Goal: Task Accomplishment & Management: Use online tool/utility

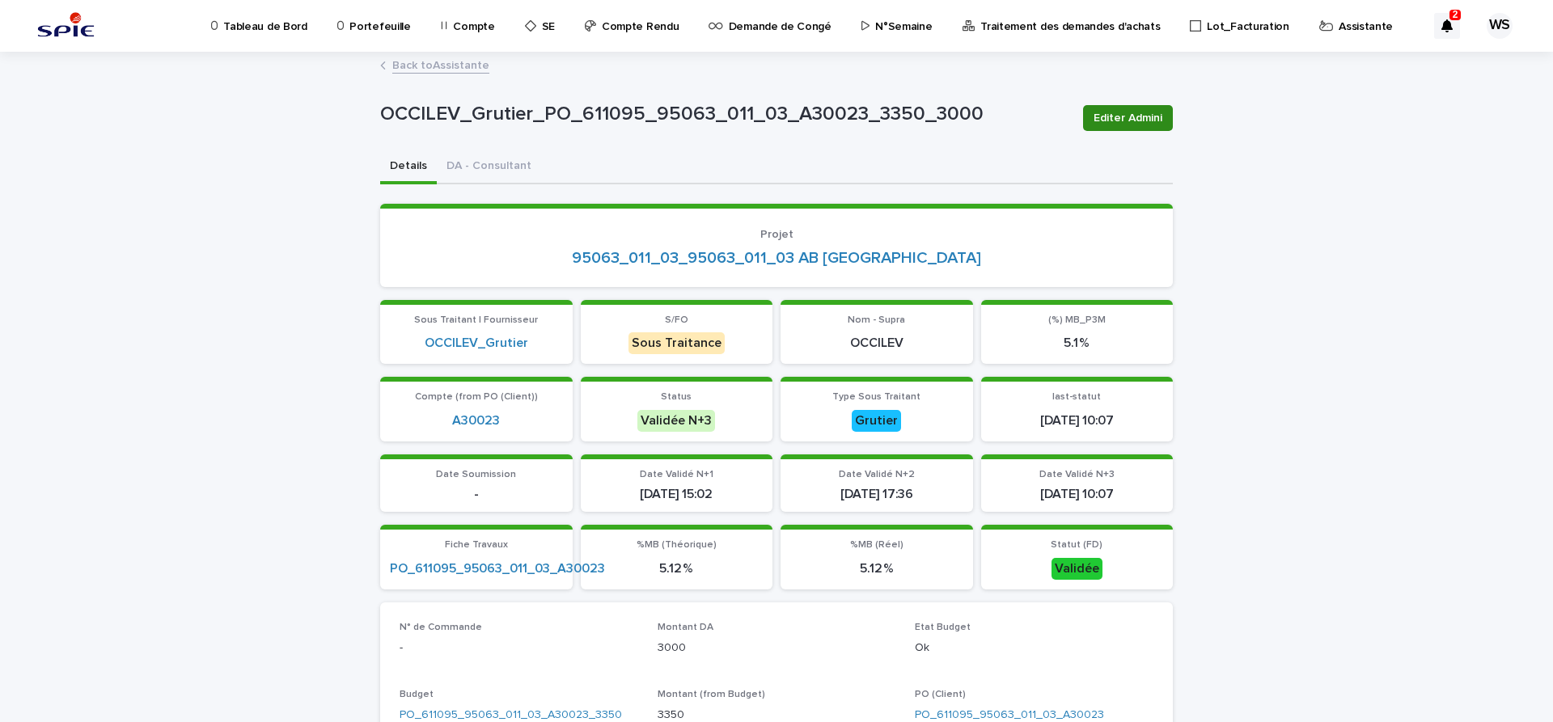
click at [1141, 123] on span "Editer Admini" at bounding box center [1127, 118] width 69 height 16
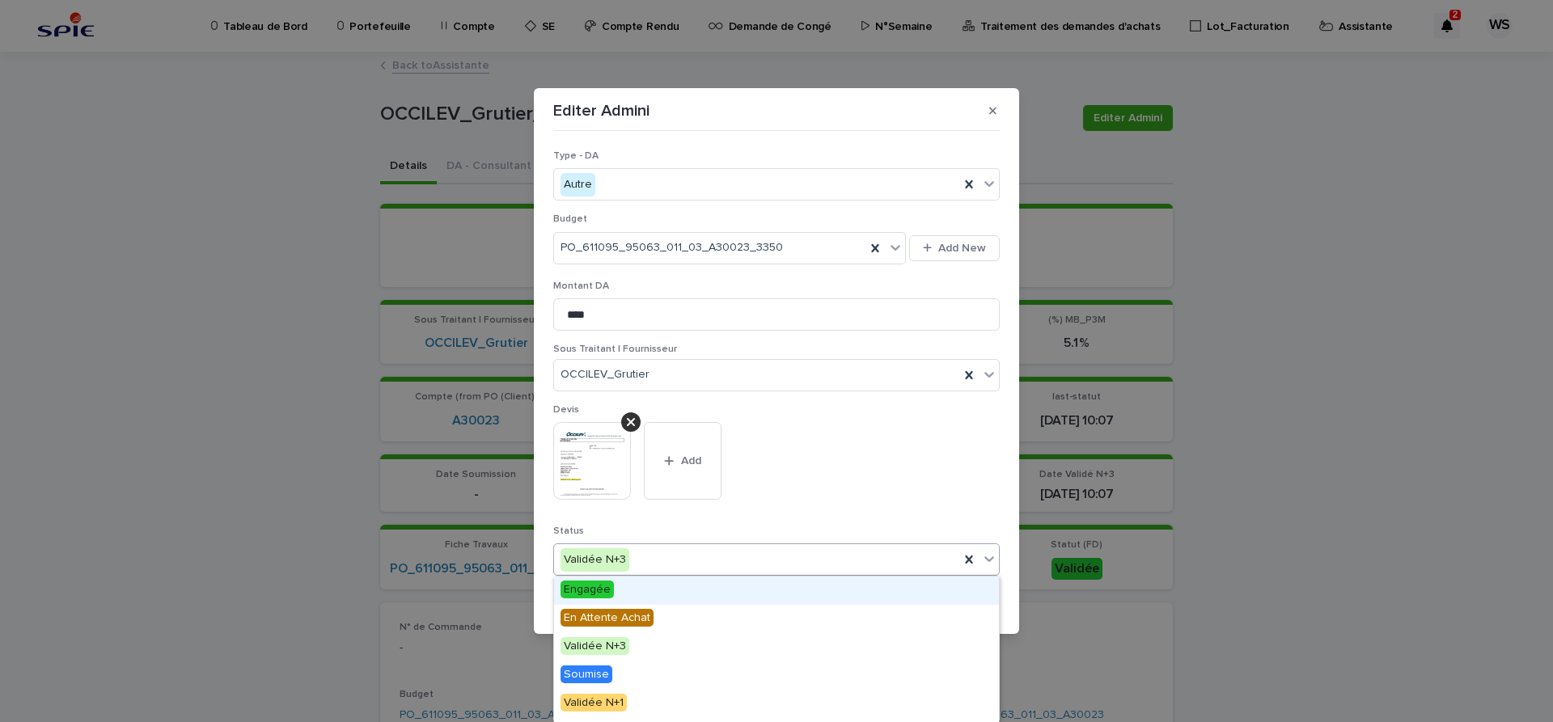
click at [989, 560] on icon at bounding box center [989, 559] width 16 height 16
drag, startPoint x: 988, startPoint y: 560, endPoint x: 739, endPoint y: 611, distance: 254.2
click at [987, 560] on icon at bounding box center [989, 559] width 16 height 16
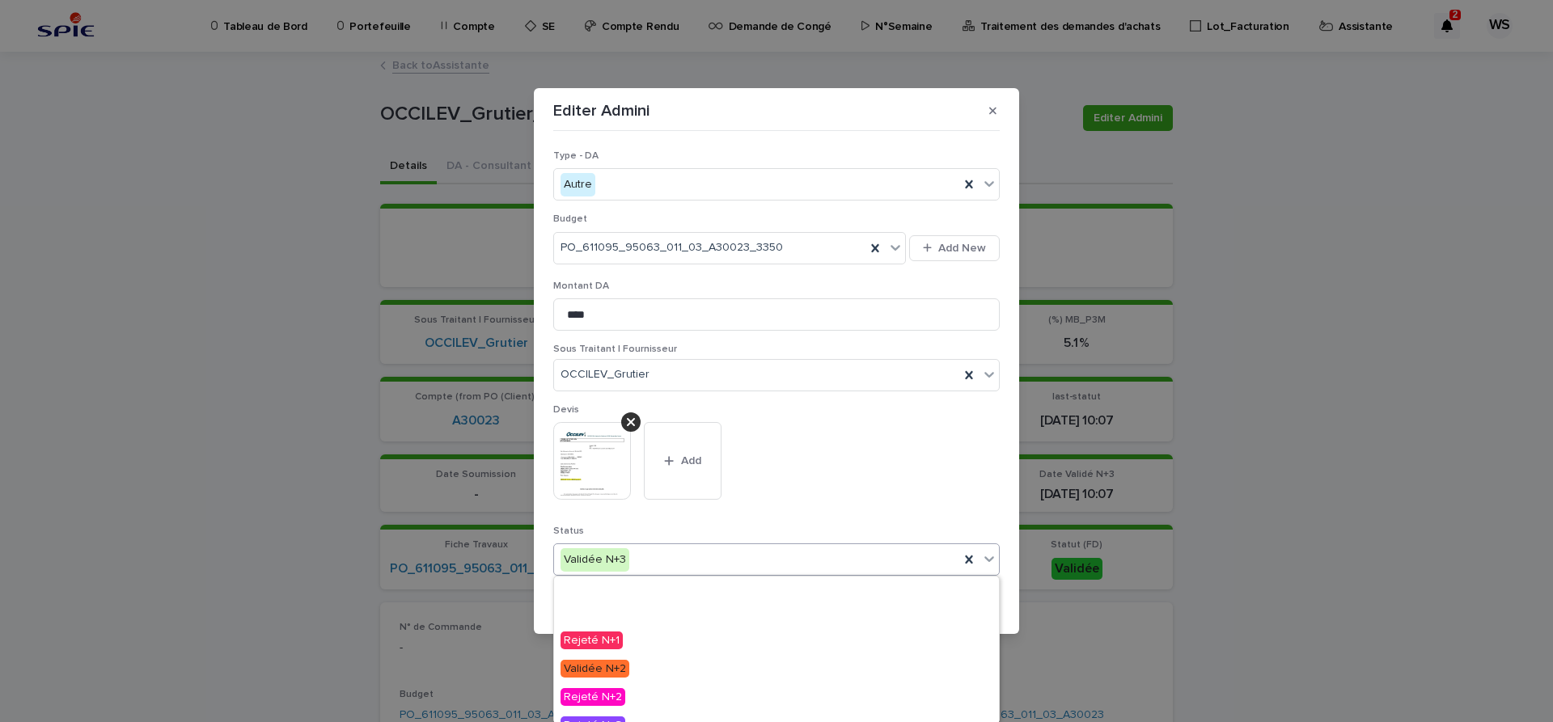
scroll to position [193, 0]
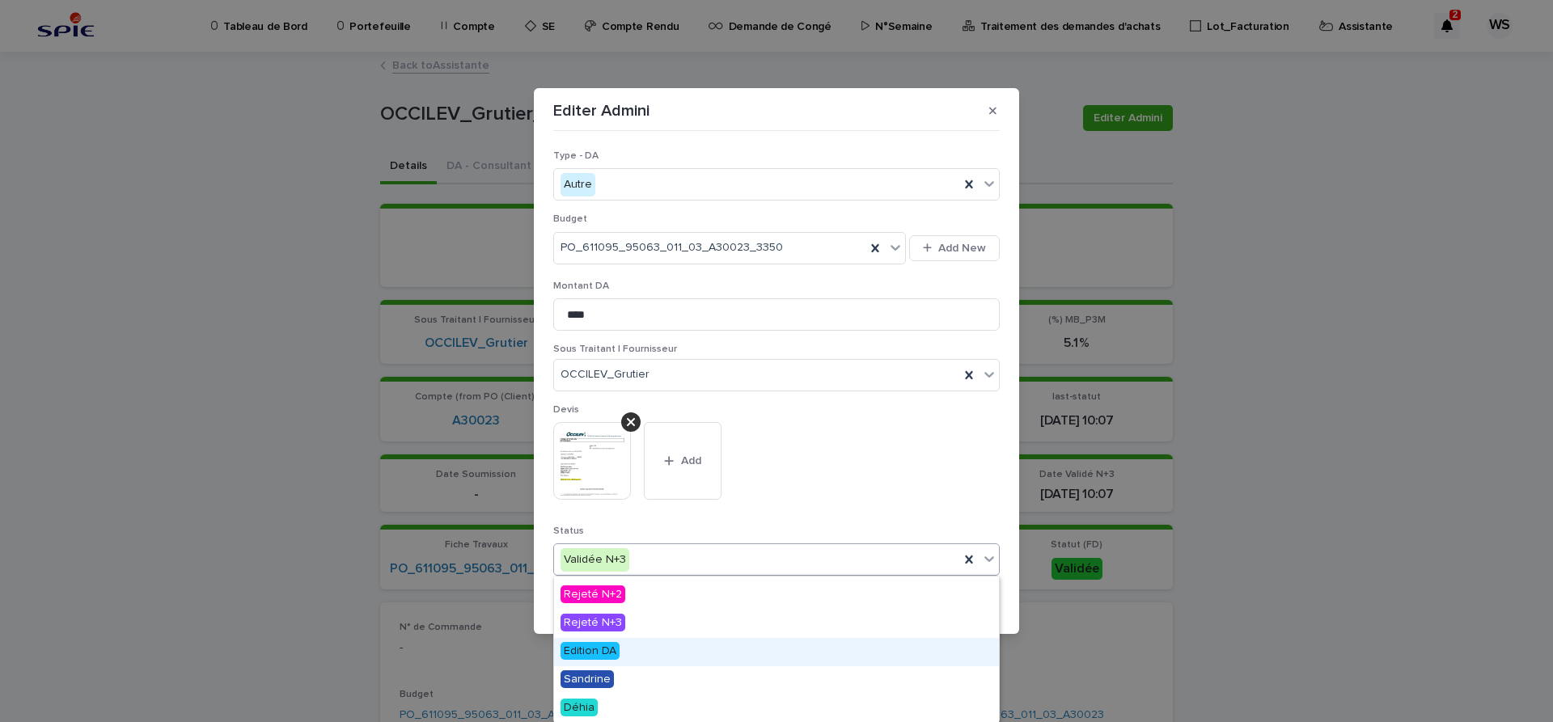
click at [606, 652] on span "Edition DA" at bounding box center [589, 651] width 59 height 18
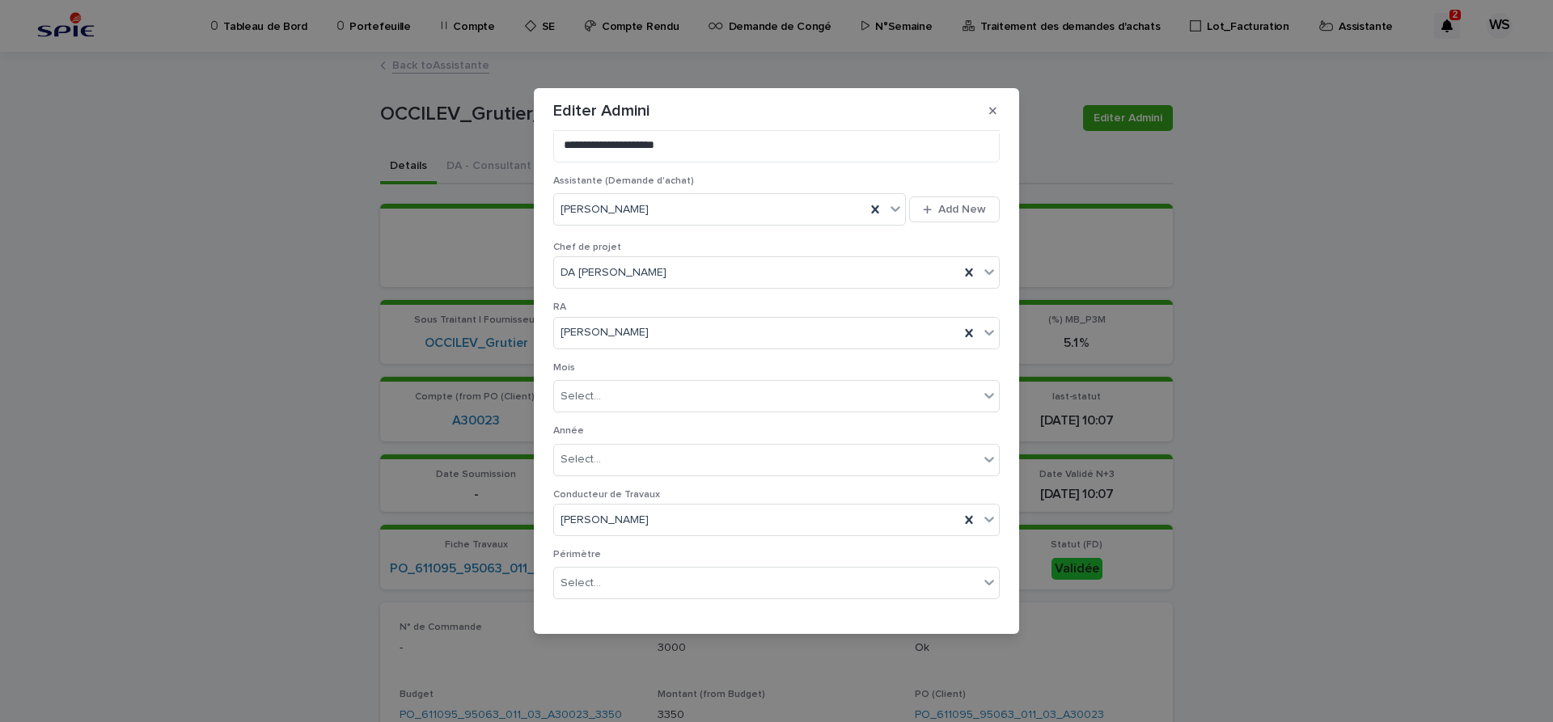
scroll to position [901, 0]
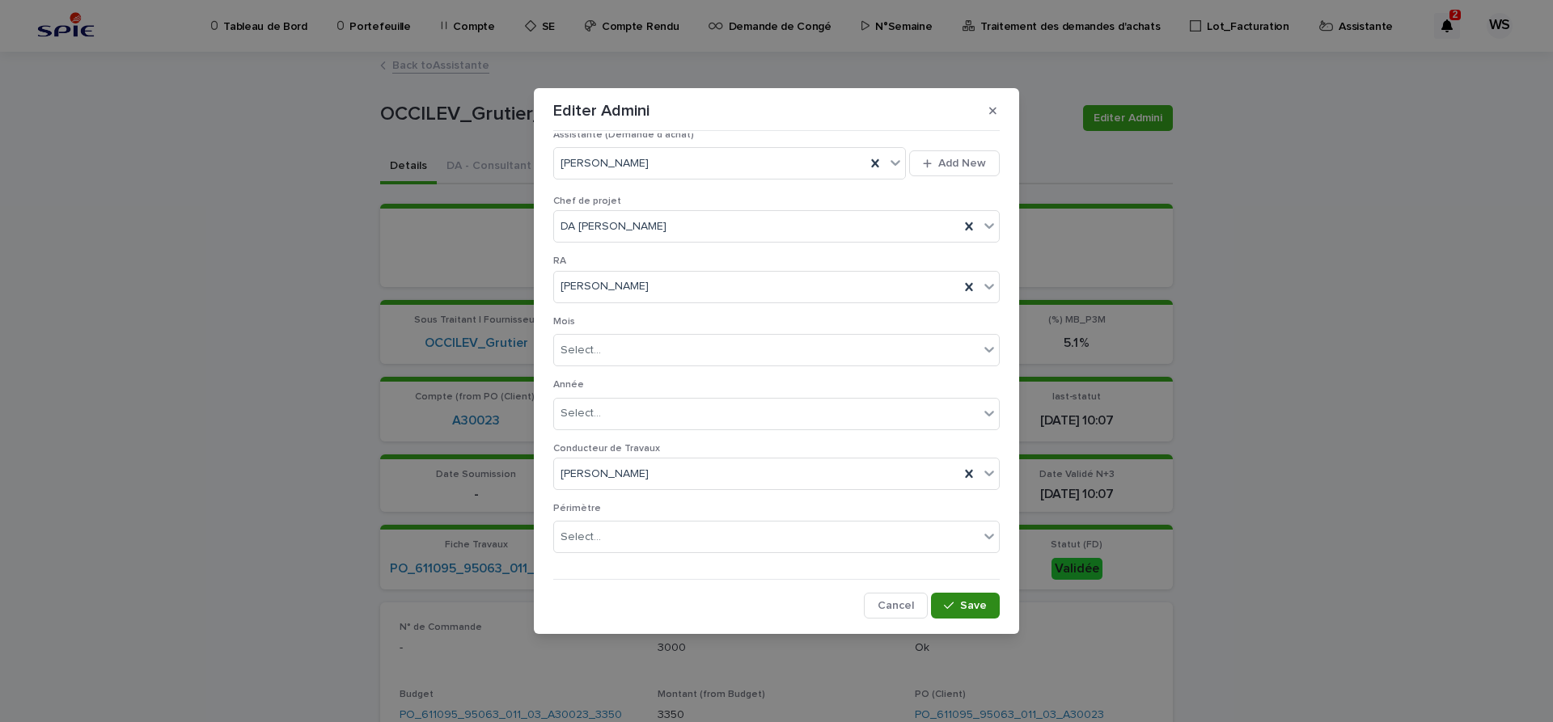
click at [978, 607] on span "Save" at bounding box center [973, 605] width 27 height 11
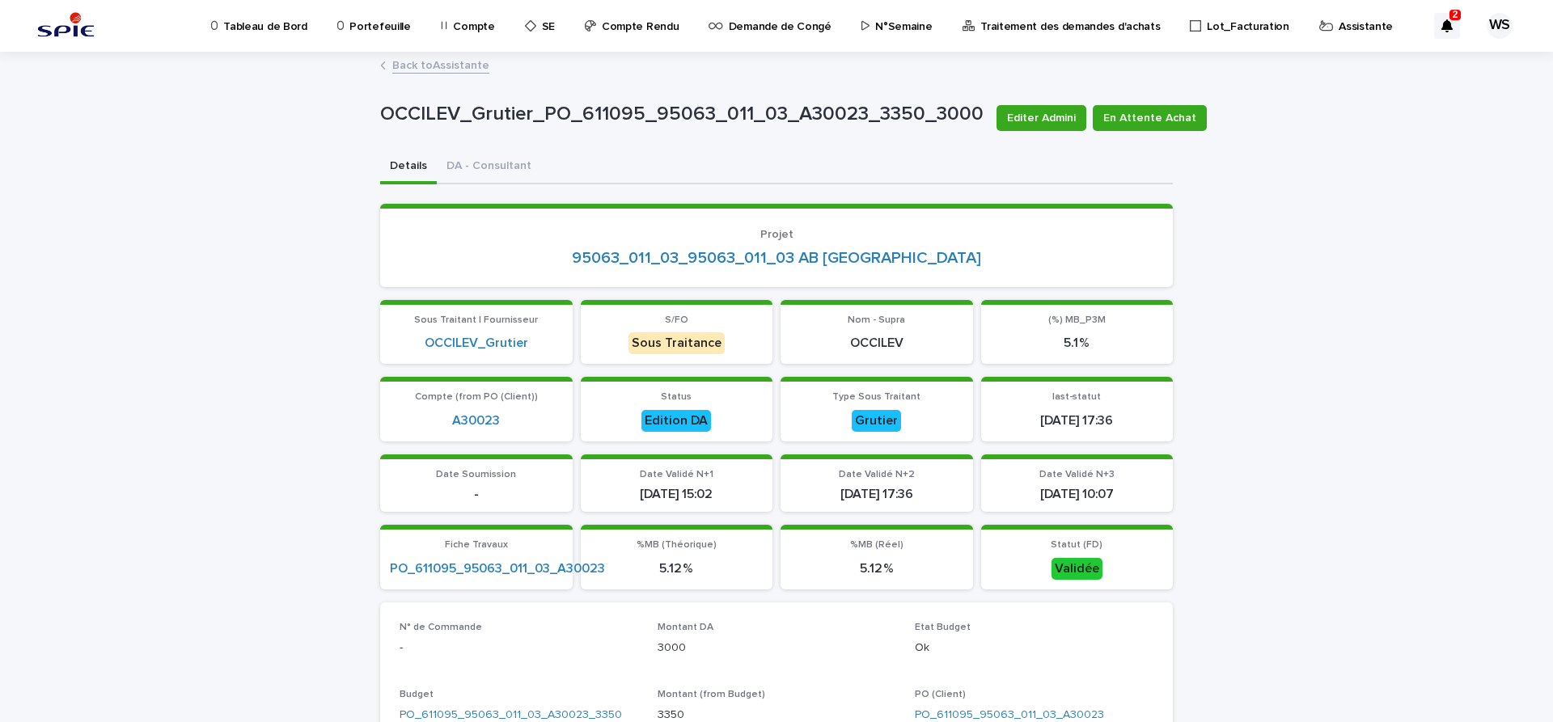
click at [464, 67] on link "Back to Assistante" at bounding box center [440, 64] width 97 height 19
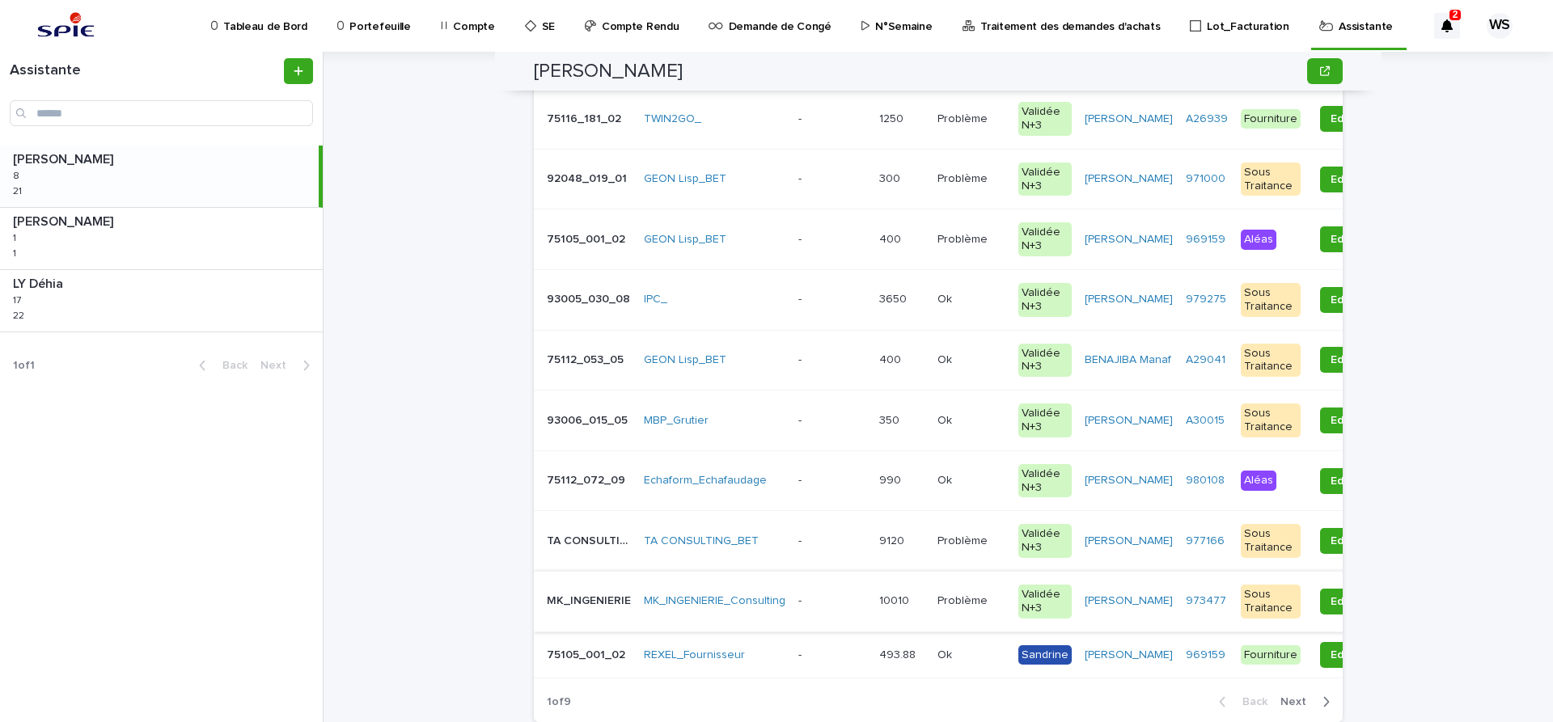
scroll to position [272, 0]
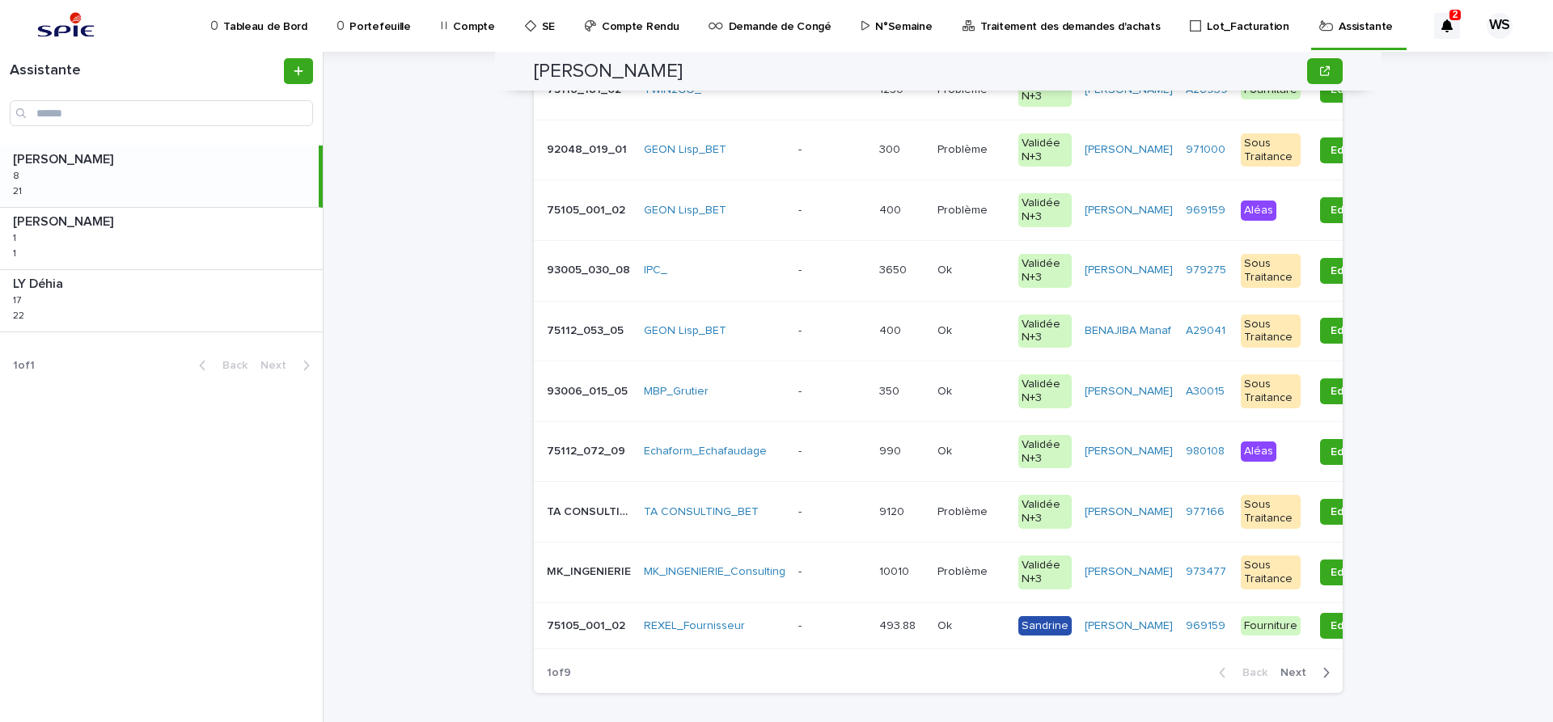
click at [809, 518] on p at bounding box center [832, 512] width 68 height 14
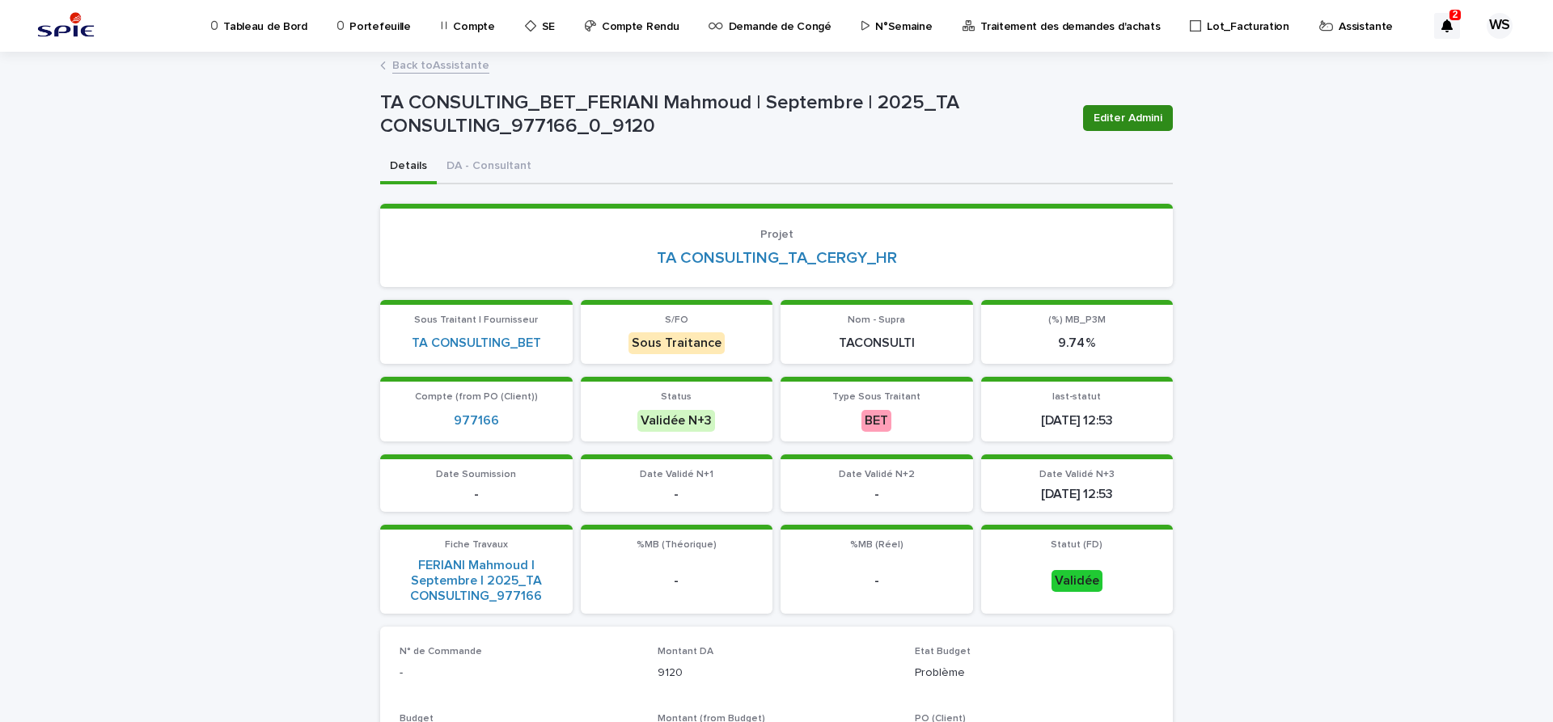
click at [1135, 120] on span "Editer Admini" at bounding box center [1127, 118] width 69 height 16
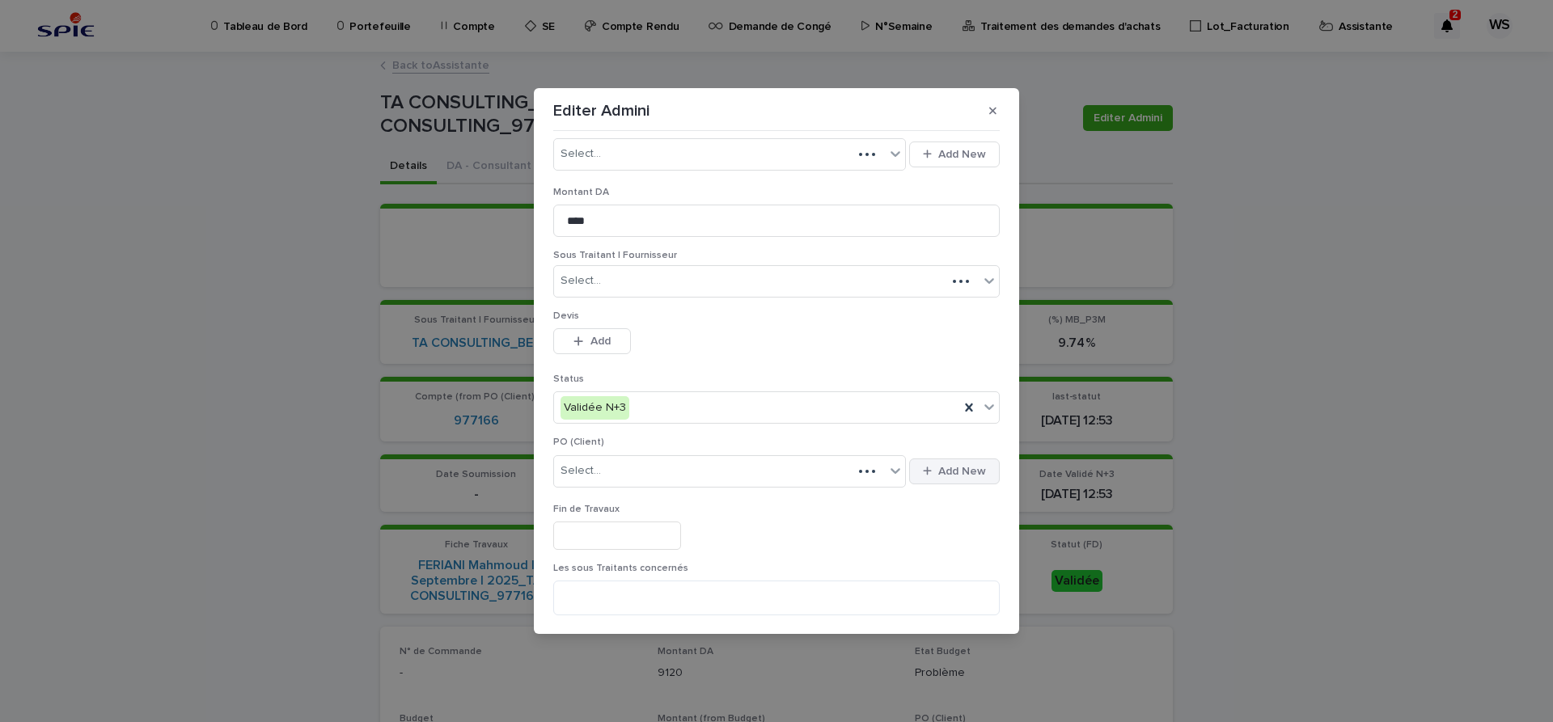
scroll to position [136, 0]
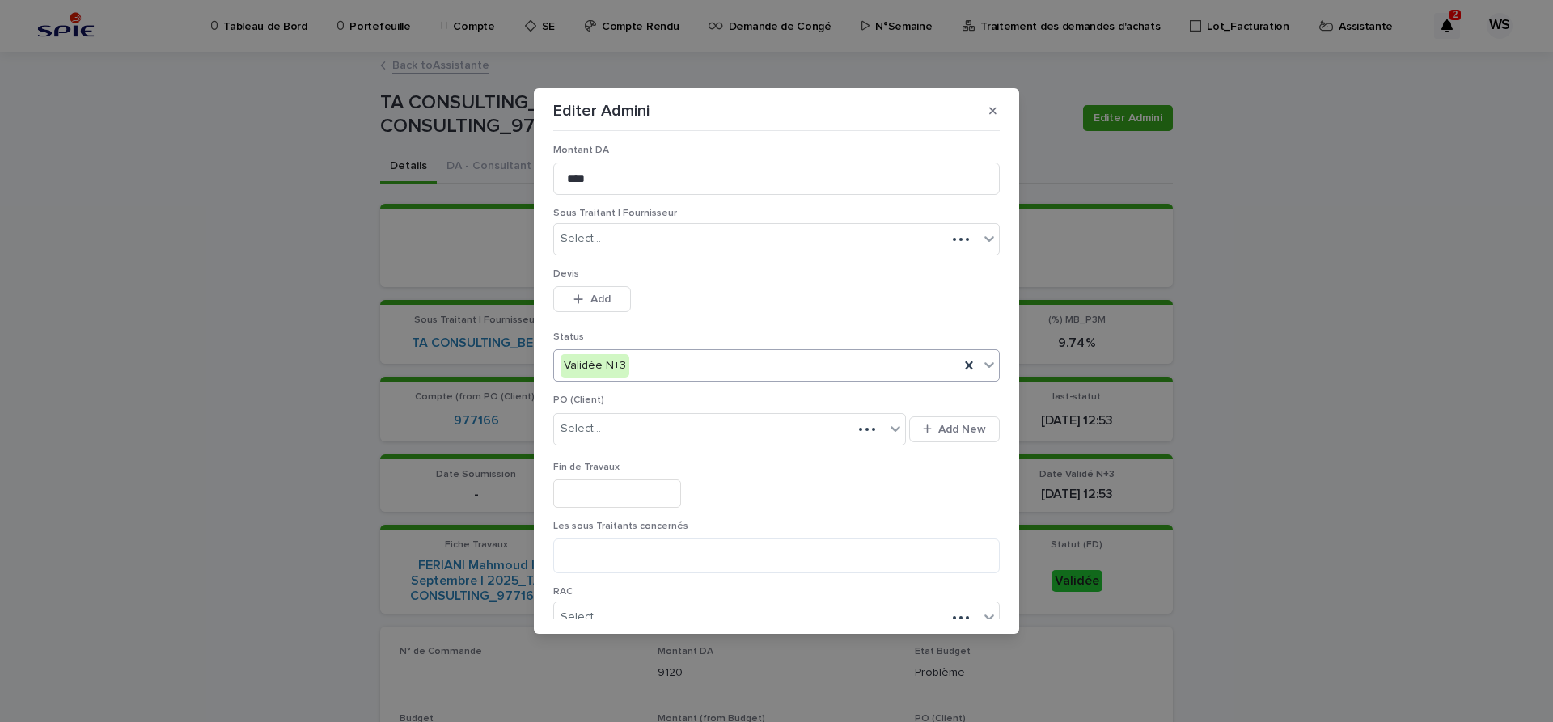
click at [982, 366] on icon at bounding box center [989, 365] width 16 height 16
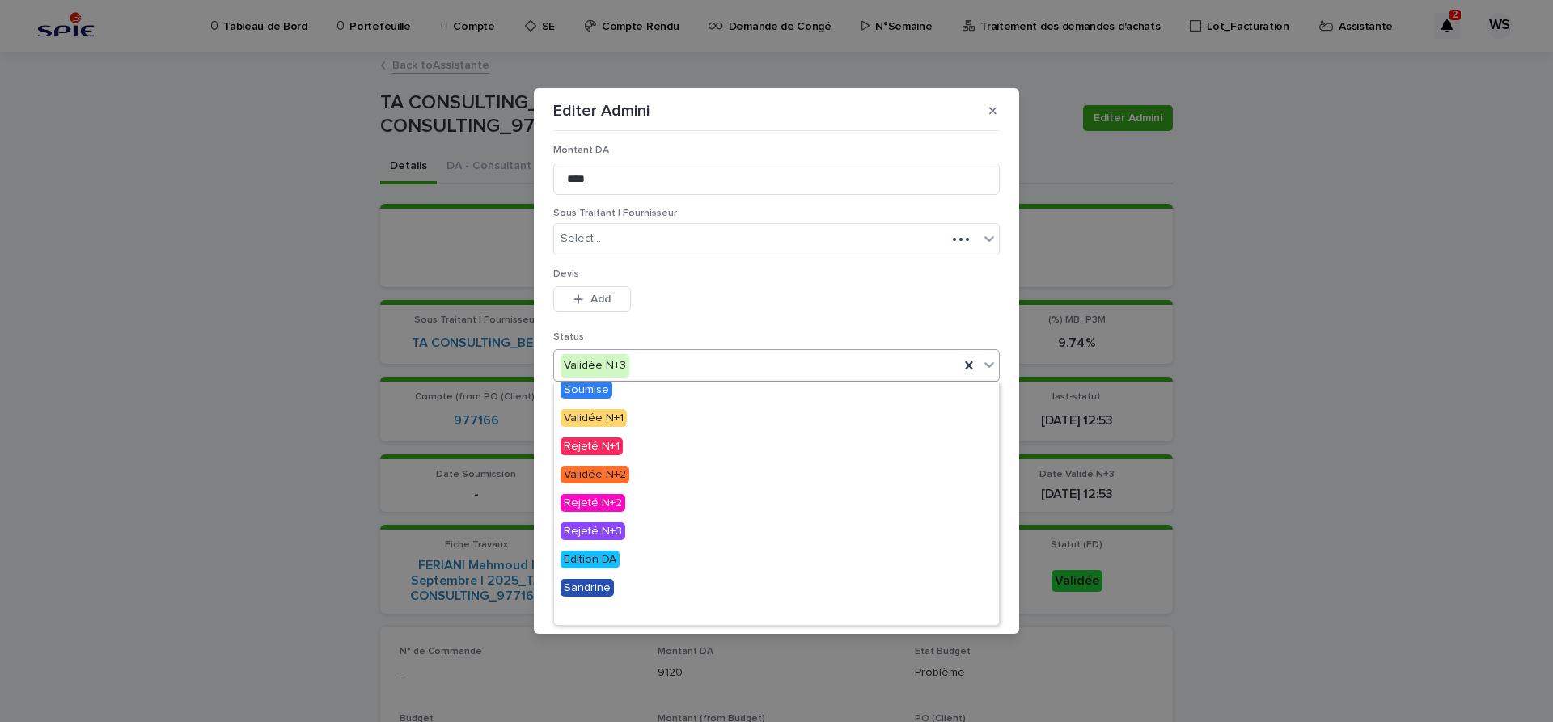
scroll to position [97, 0]
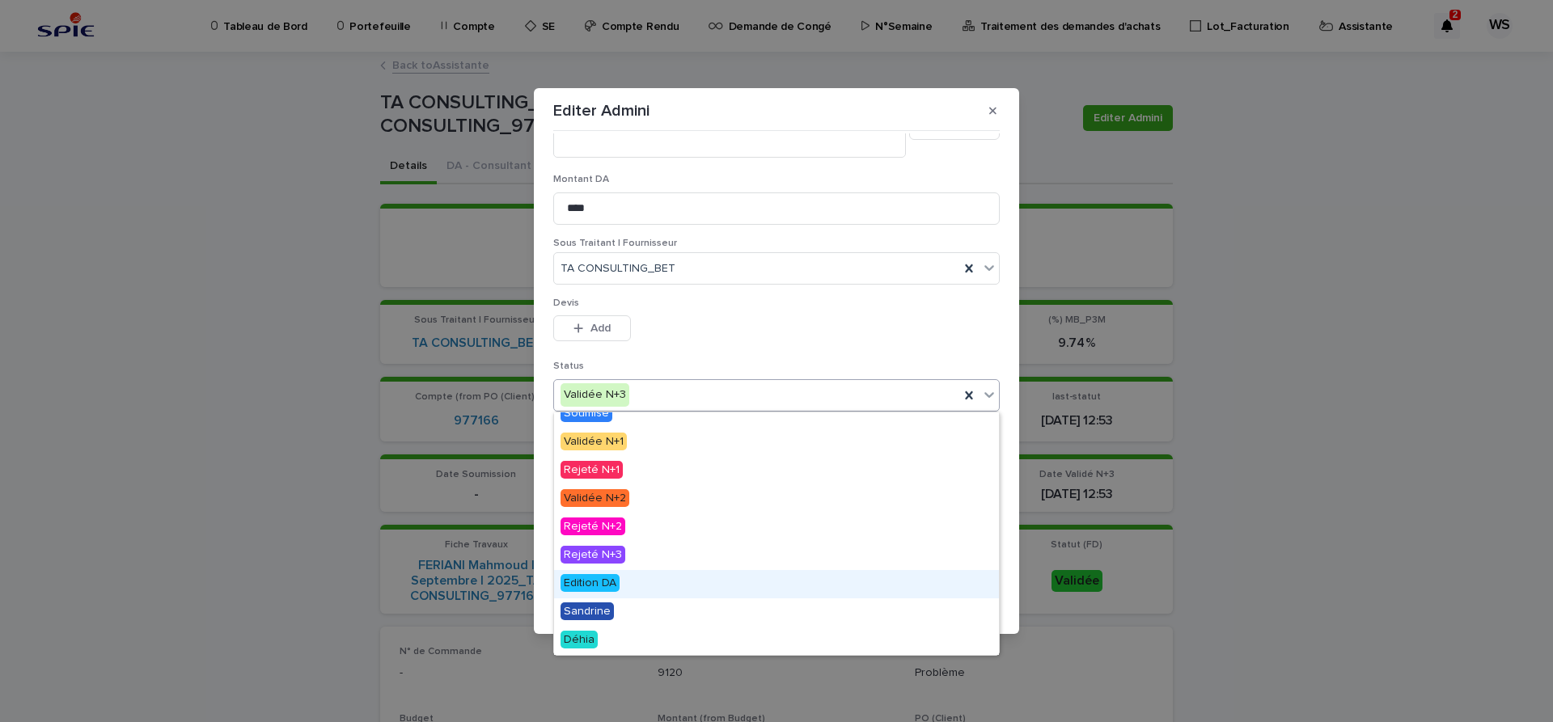
click at [586, 584] on span "Edition DA" at bounding box center [589, 583] width 59 height 18
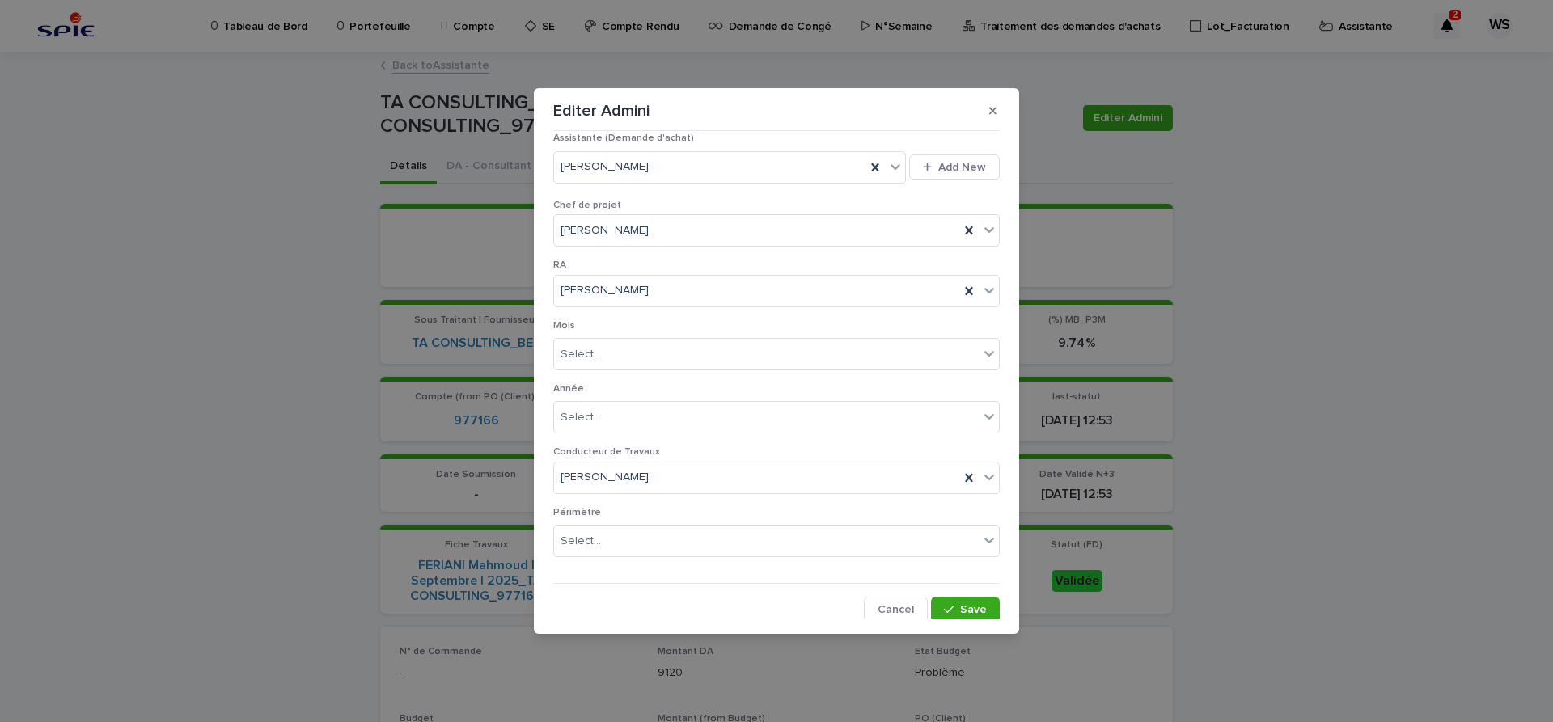
scroll to position [901, 0]
drag, startPoint x: 982, startPoint y: 604, endPoint x: 900, endPoint y: 569, distance: 89.5
click at [982, 604] on span "Save" at bounding box center [973, 605] width 27 height 11
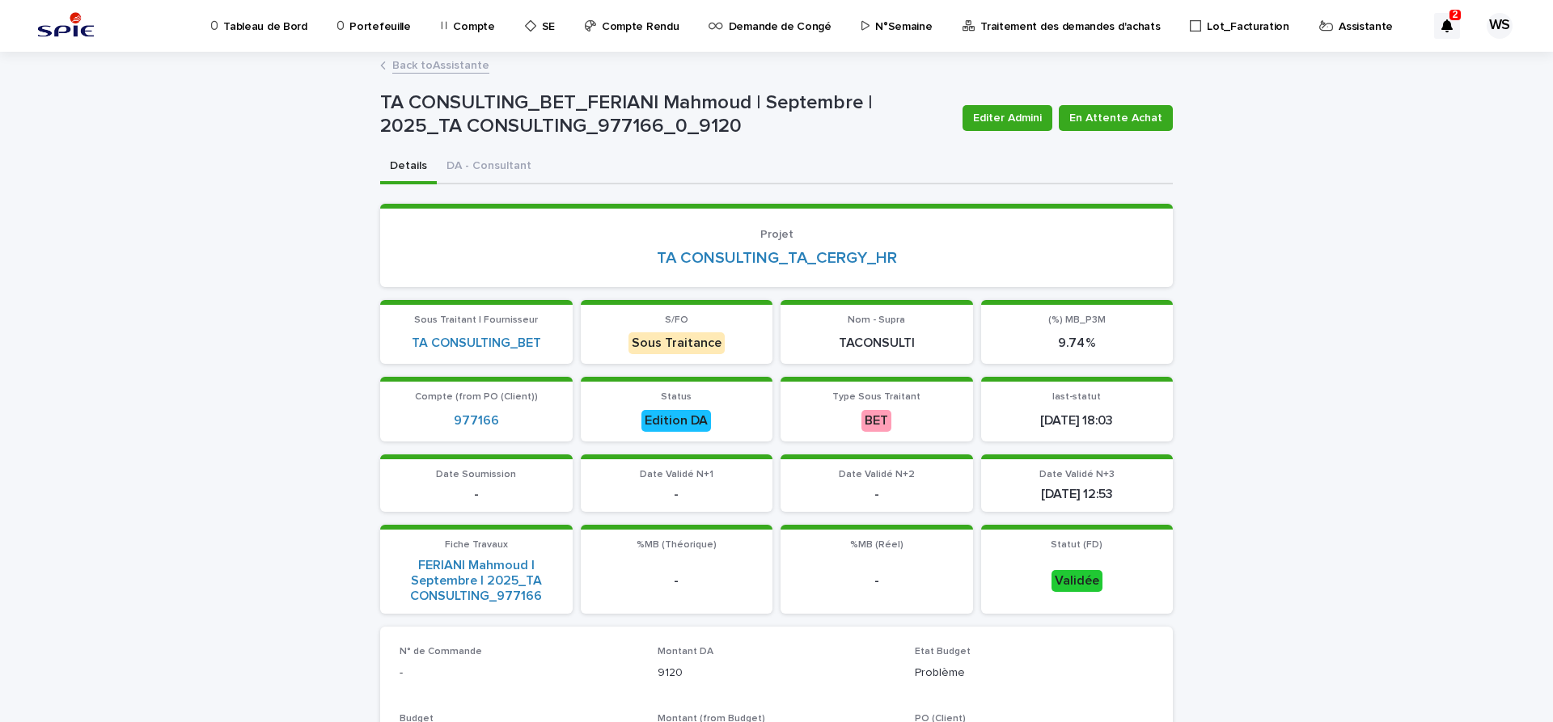
click at [452, 65] on link "Back to Assistante" at bounding box center [440, 64] width 97 height 19
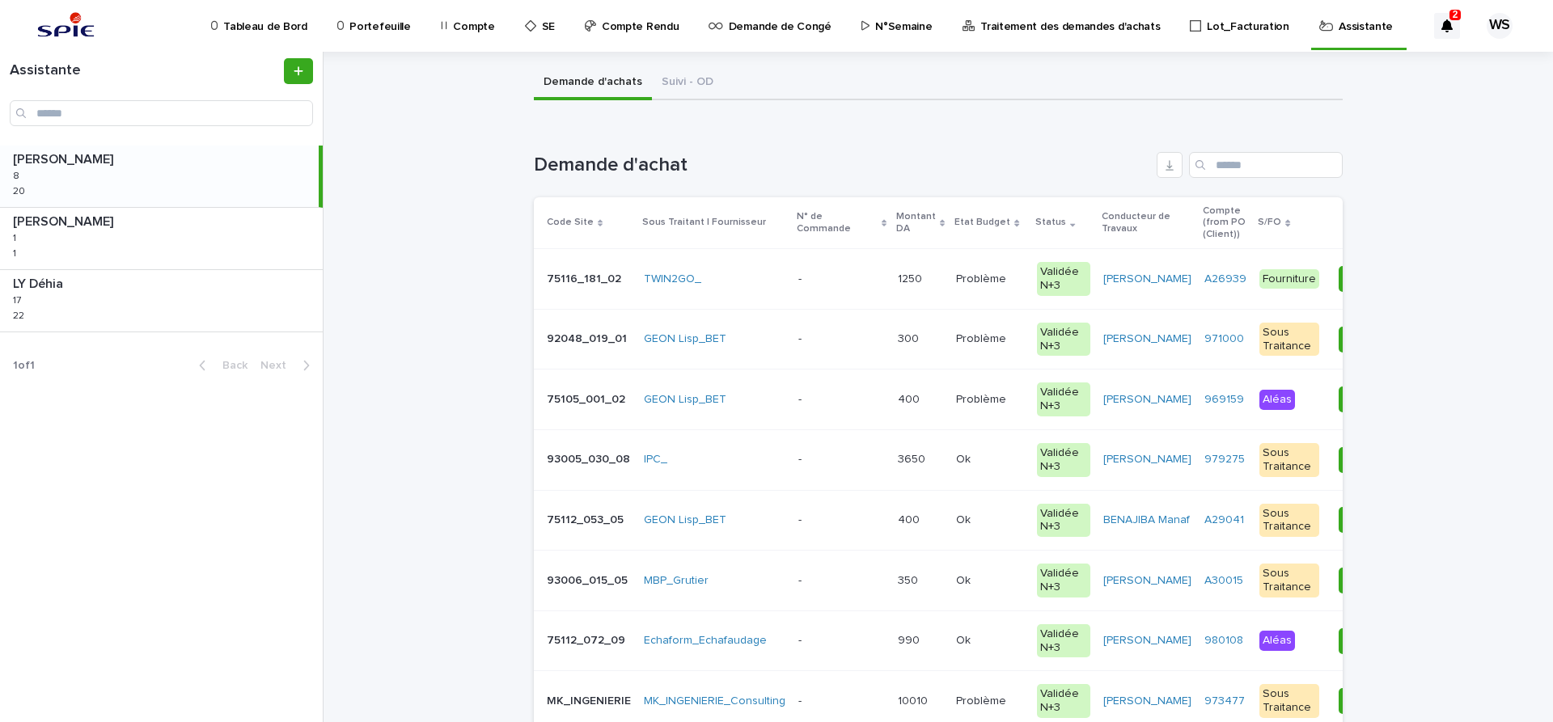
scroll to position [136, 0]
